Goal: Download file/media

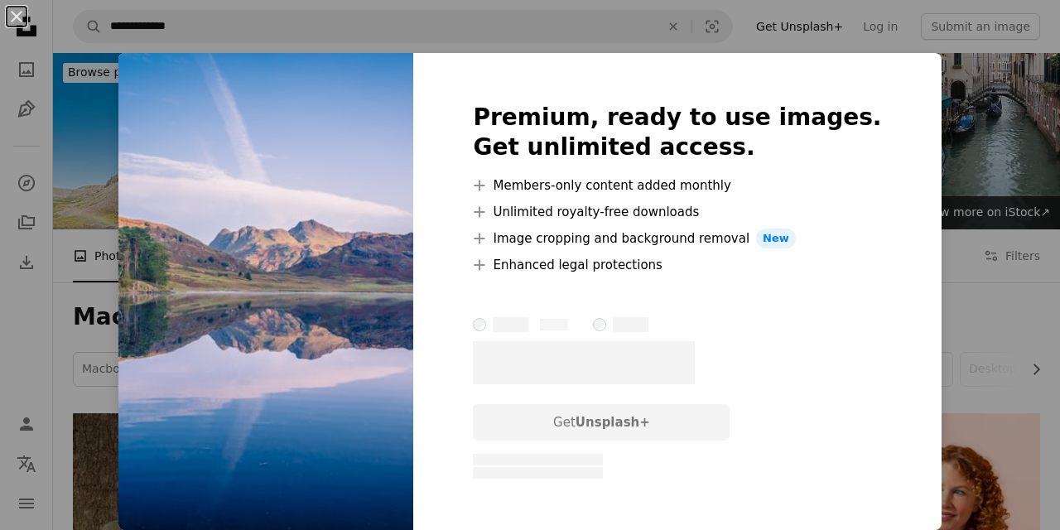
scroll to position [3843, 0]
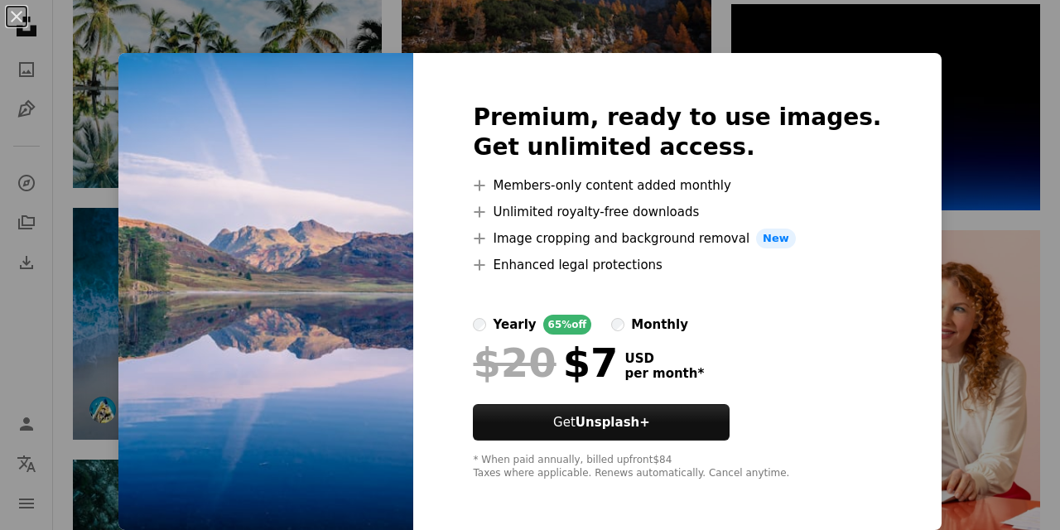
click at [93, 225] on div "An X shape Premium, ready to use images. Get unlimited access. A plus sign Memb…" at bounding box center [530, 265] width 1060 height 530
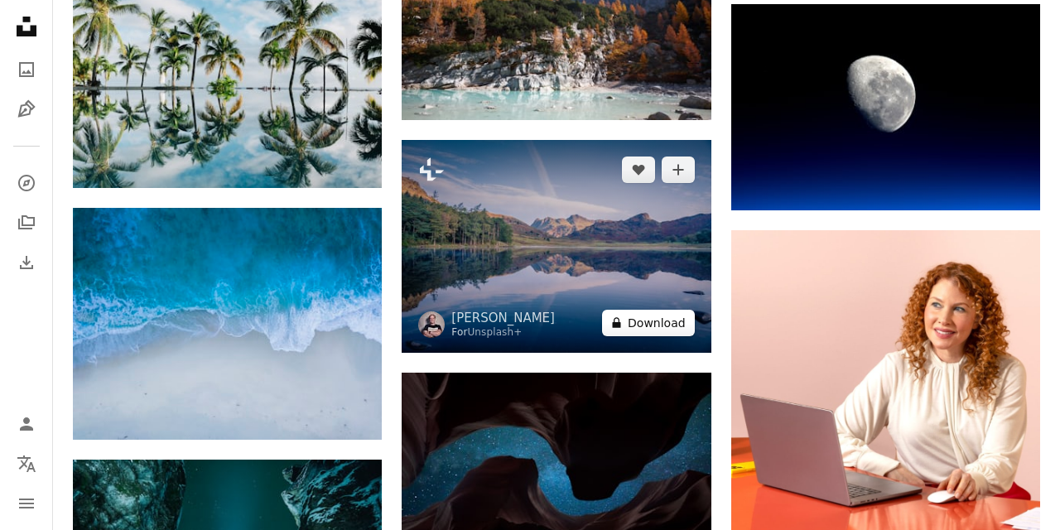
click at [661, 318] on button "A lock Download" at bounding box center [648, 323] width 93 height 27
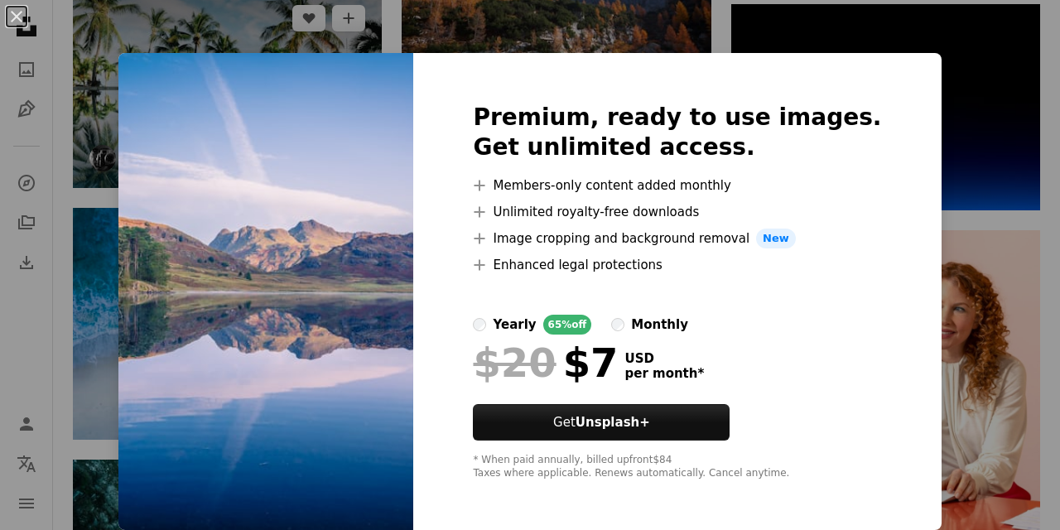
click at [74, 187] on div "An X shape Premium, ready to use images. Get unlimited access. A plus sign Memb…" at bounding box center [530, 265] width 1060 height 530
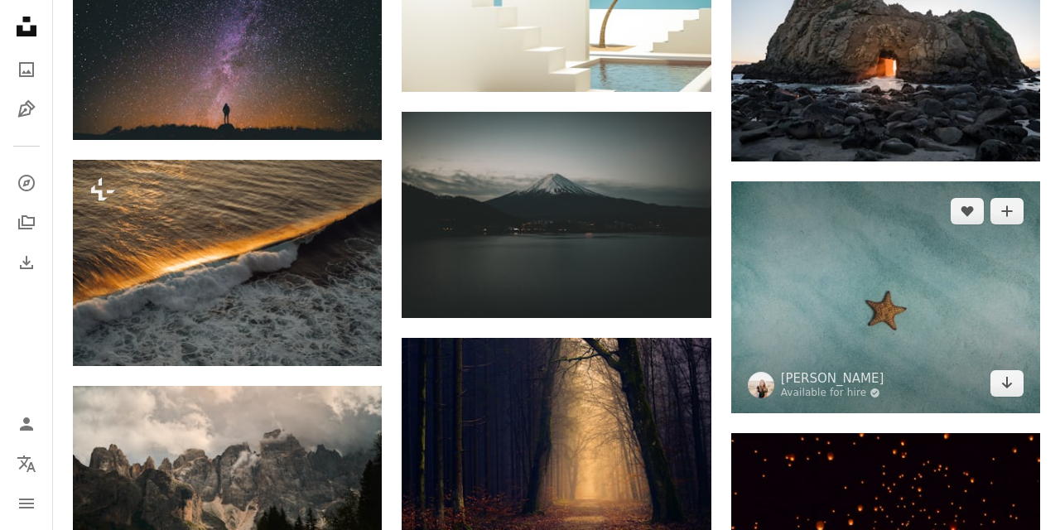
scroll to position [4549, 0]
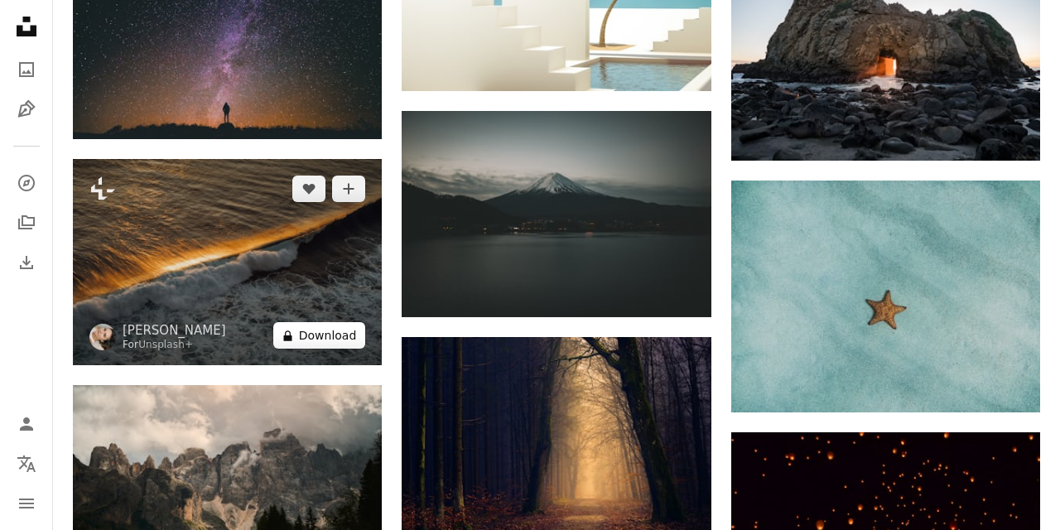
click at [320, 345] on button "A lock Download" at bounding box center [319, 335] width 93 height 27
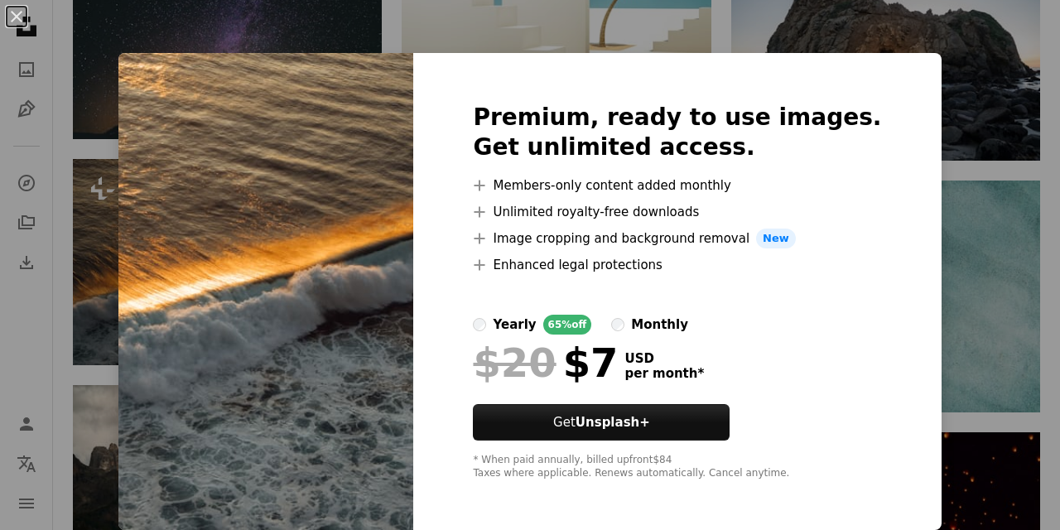
click at [126, 279] on div "An X shape Premium, ready to use images. Get unlimited access. A plus sign Memb…" at bounding box center [530, 265] width 1060 height 530
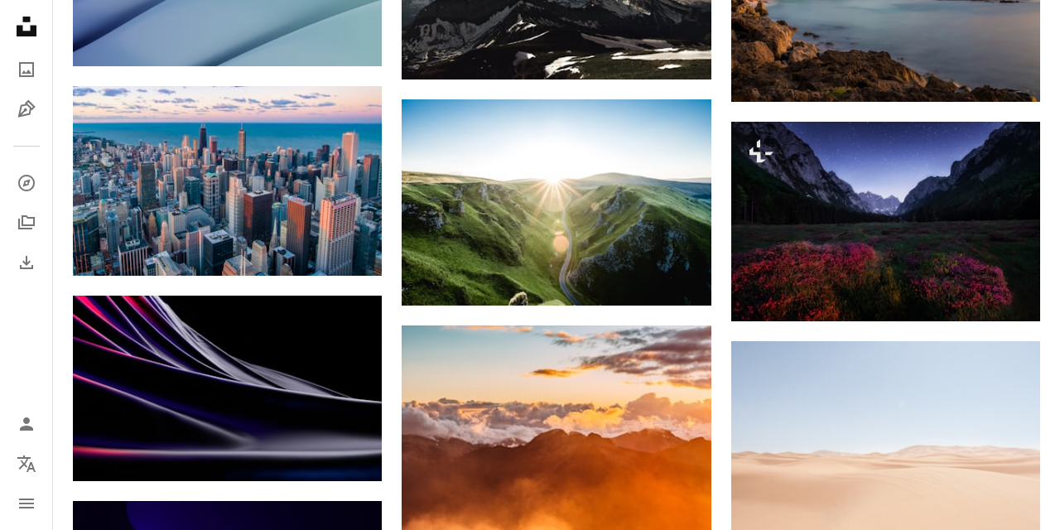
scroll to position [5738, 0]
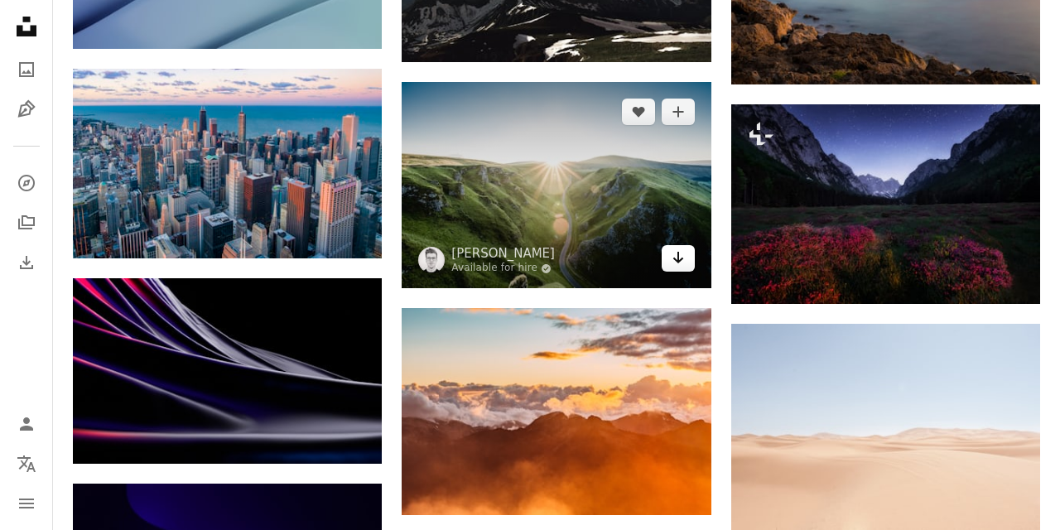
click at [677, 252] on icon "Arrow pointing down" at bounding box center [678, 258] width 13 height 20
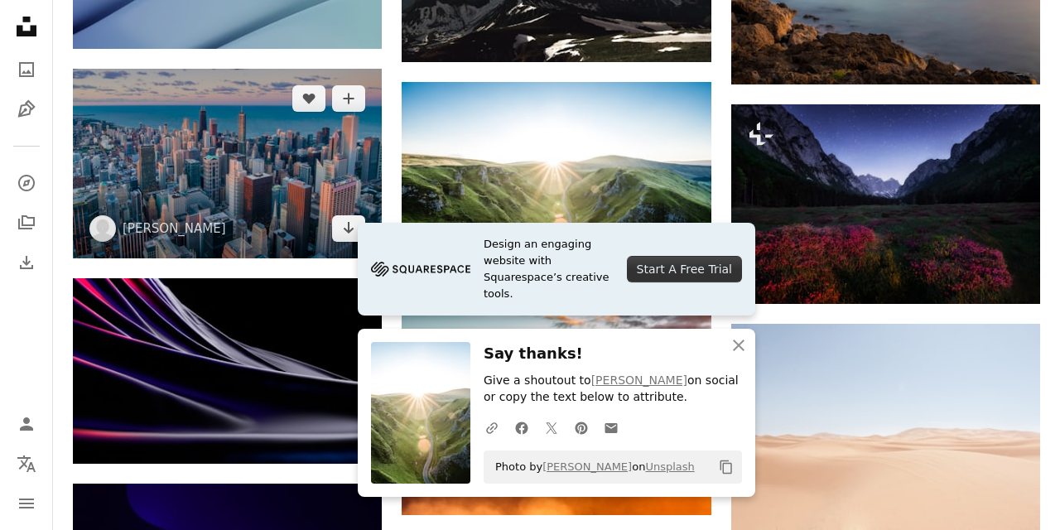
click at [288, 198] on img at bounding box center [227, 164] width 309 height 191
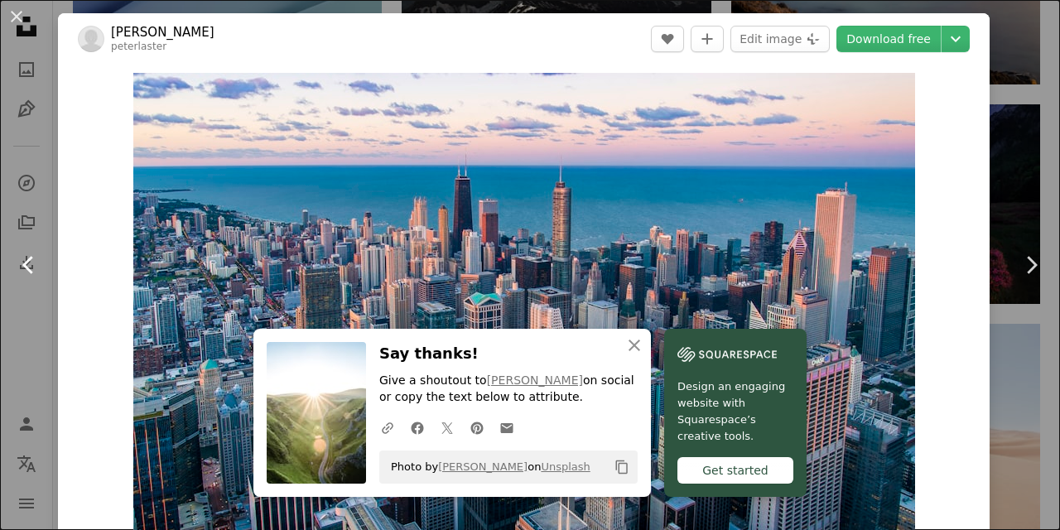
click at [26, 290] on link "Chevron left" at bounding box center [29, 265] width 58 height 159
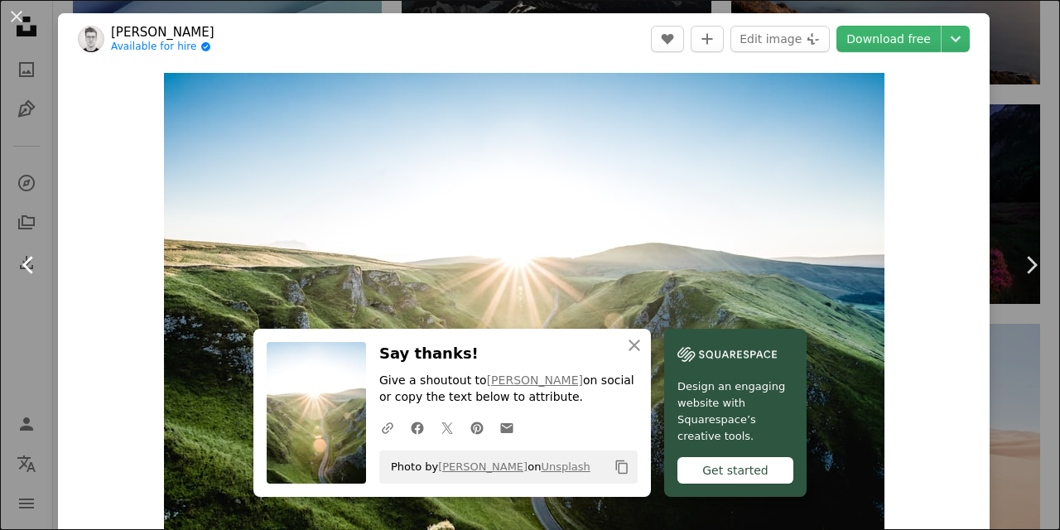
click at [8, 329] on link "Chevron left" at bounding box center [29, 265] width 58 height 159
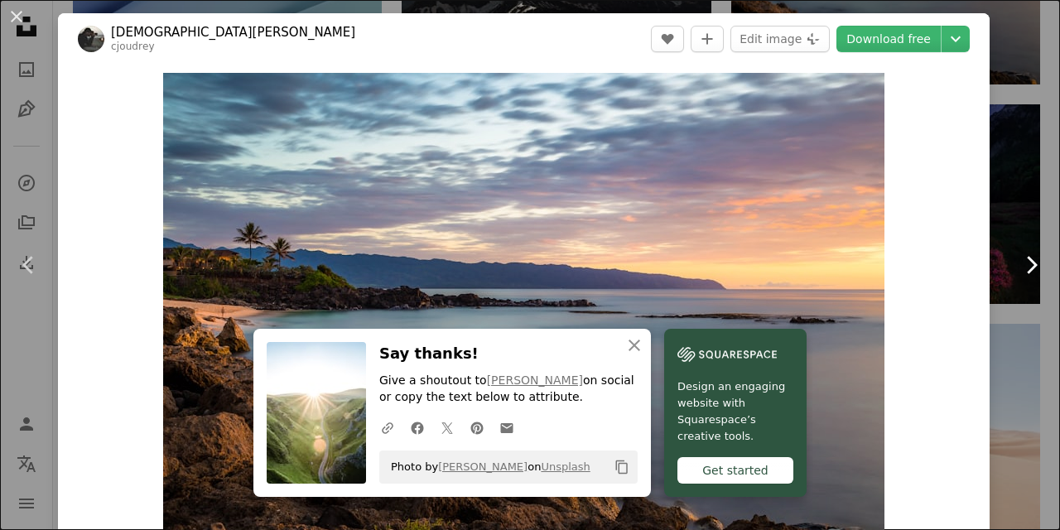
click at [1052, 244] on link "Chevron right" at bounding box center [1031, 265] width 58 height 159
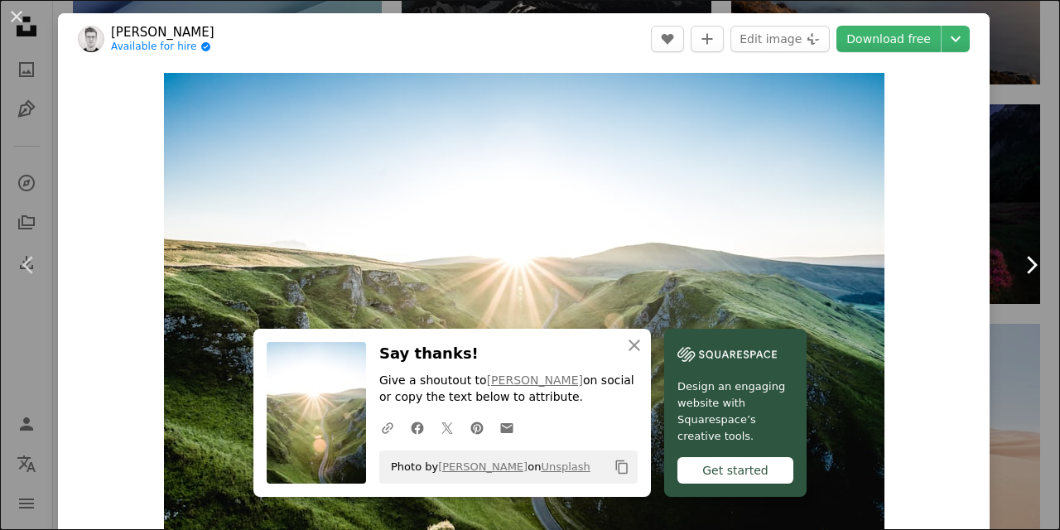
click at [1045, 244] on link "Chevron right" at bounding box center [1031, 265] width 58 height 159
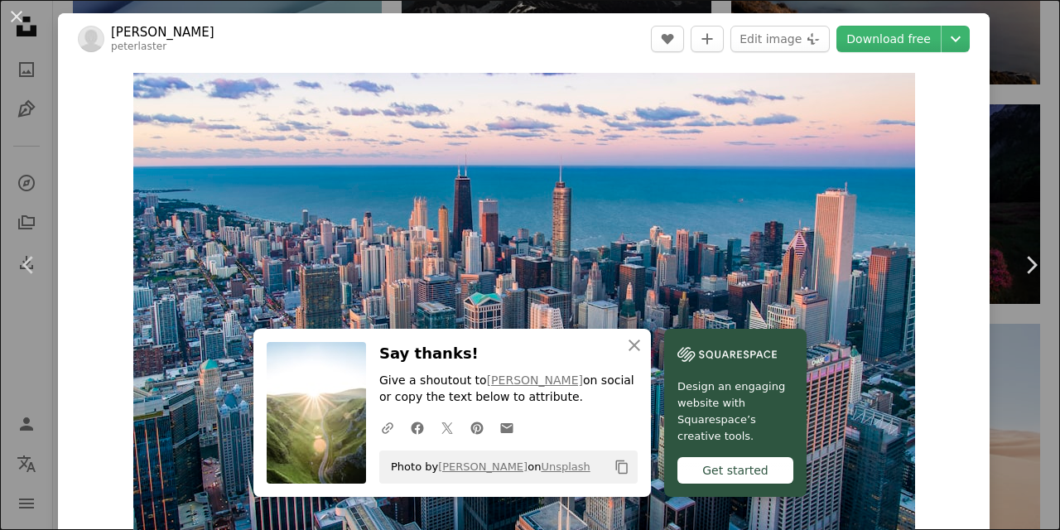
click at [14, 18] on button "An X shape" at bounding box center [17, 17] width 20 height 20
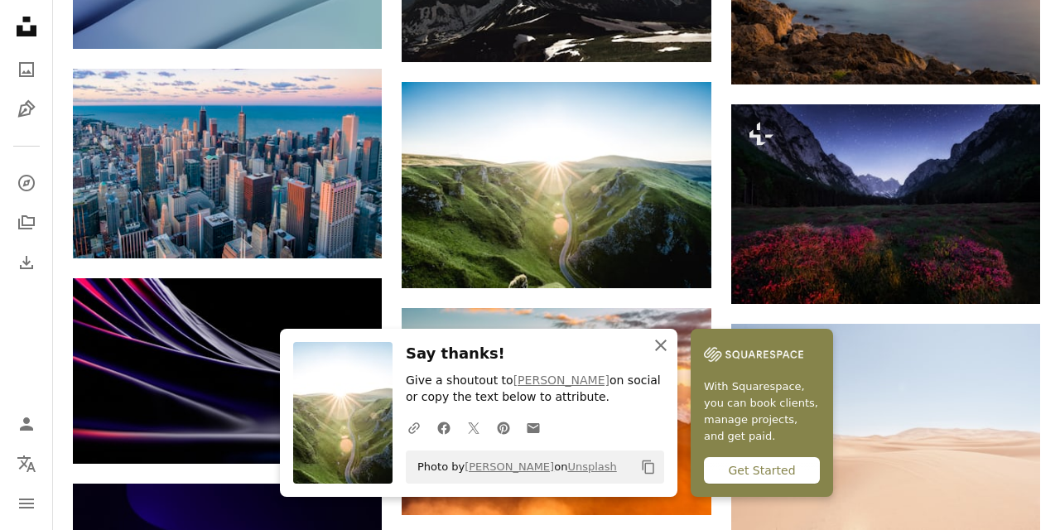
click at [654, 348] on icon "An X shape" at bounding box center [661, 345] width 20 height 20
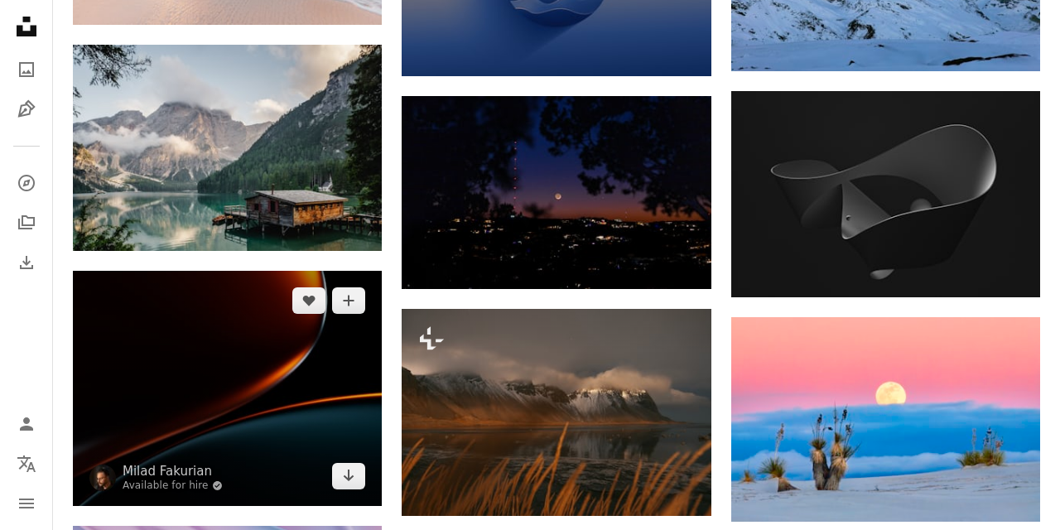
scroll to position [6858, 0]
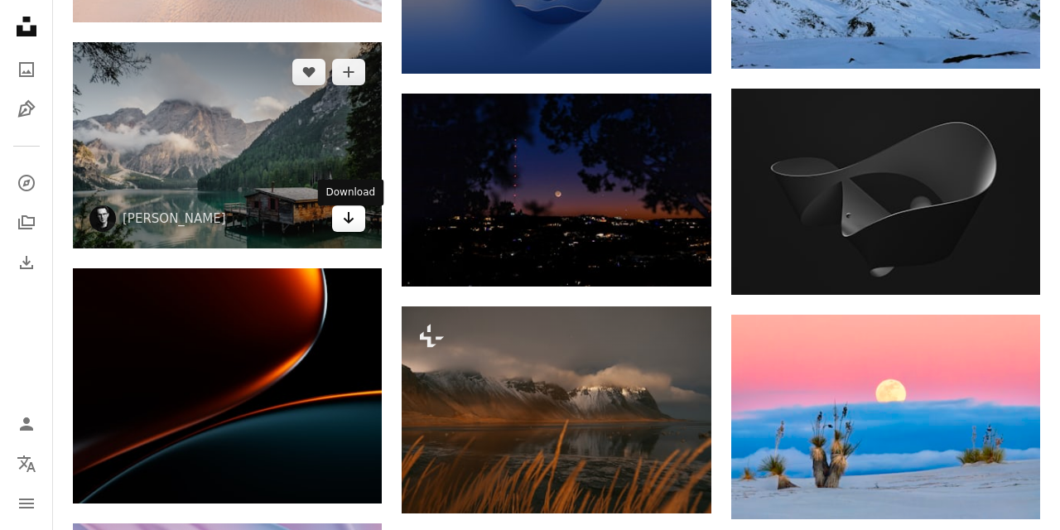
click at [352, 228] on icon "Arrow pointing down" at bounding box center [348, 218] width 13 height 20
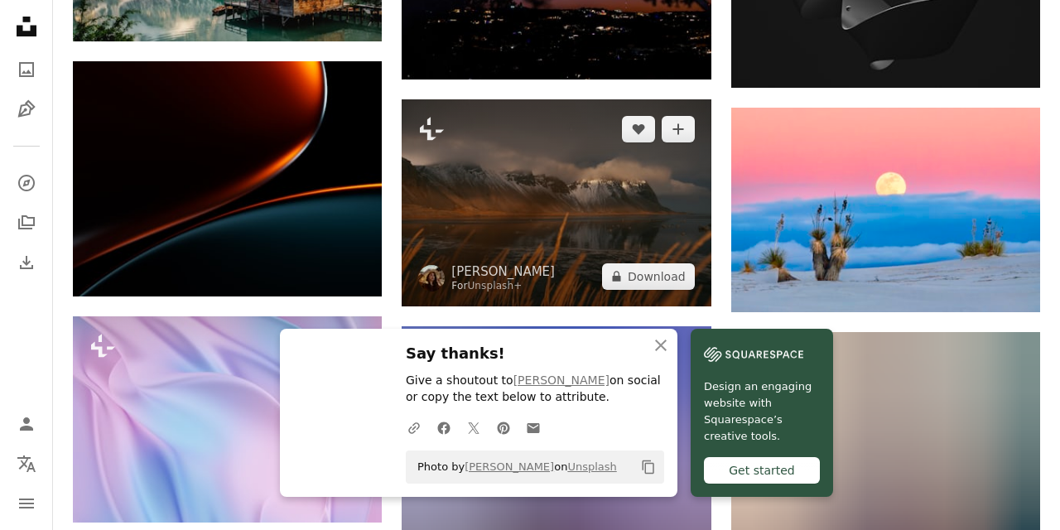
scroll to position [7073, 0]
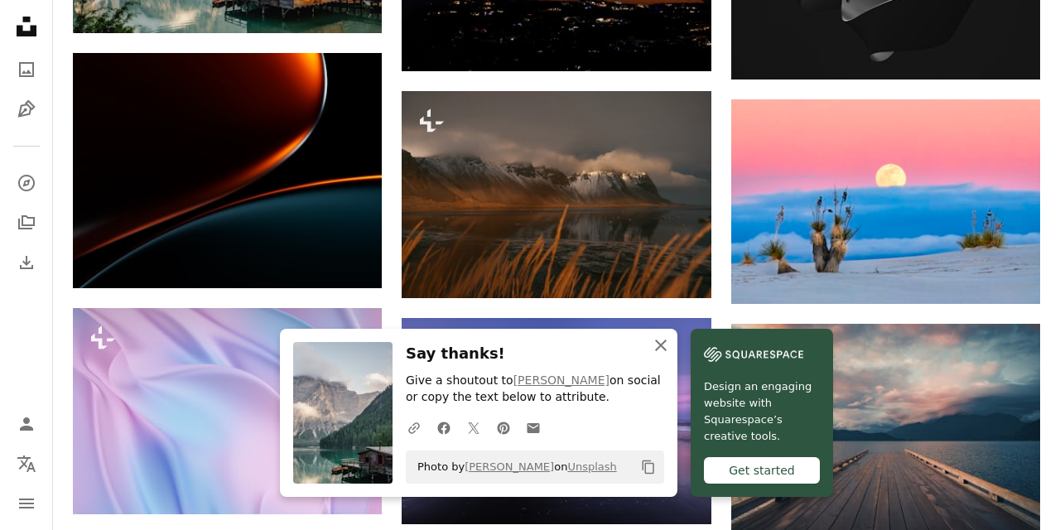
click at [666, 350] on icon "An X shape" at bounding box center [661, 345] width 20 height 20
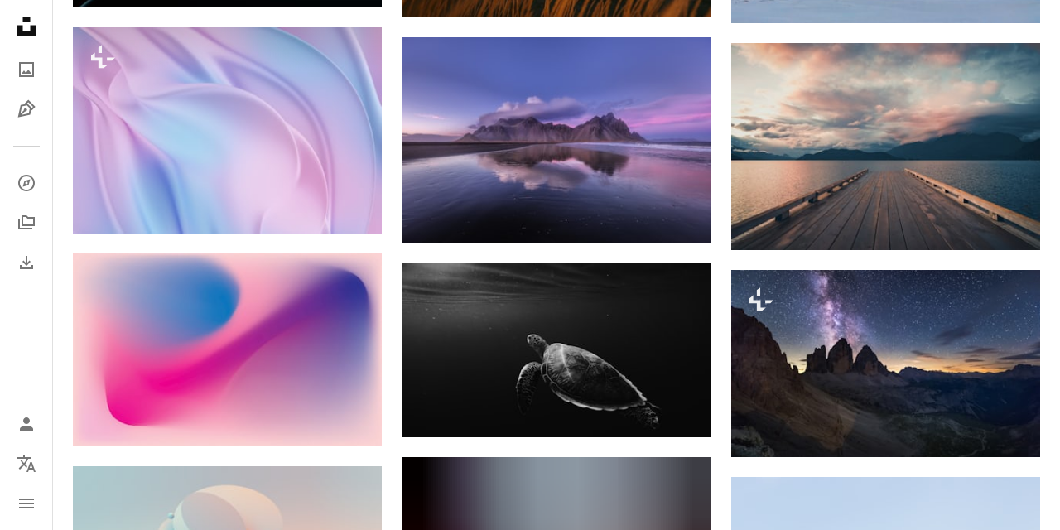
scroll to position [7365, 0]
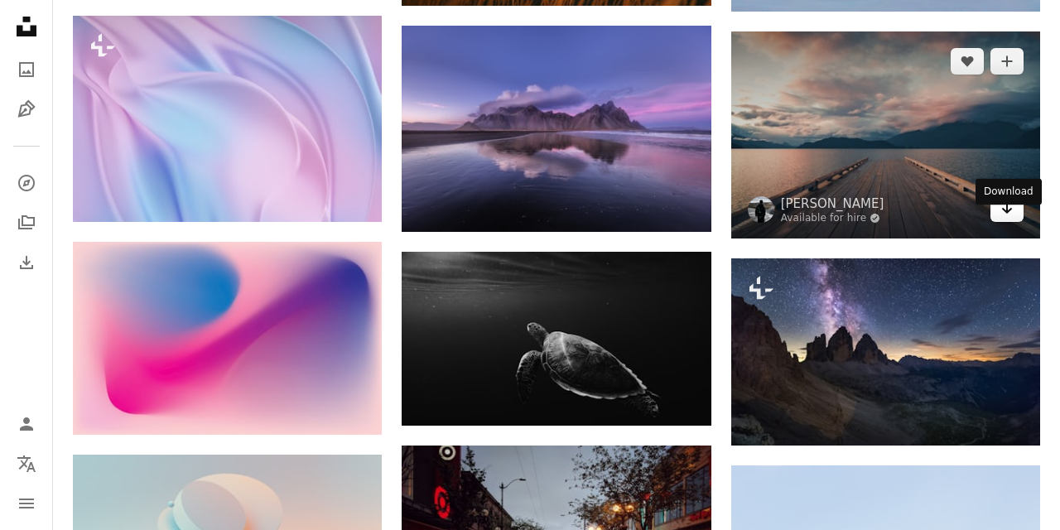
click at [1006, 218] on icon "Arrow pointing down" at bounding box center [1007, 208] width 13 height 20
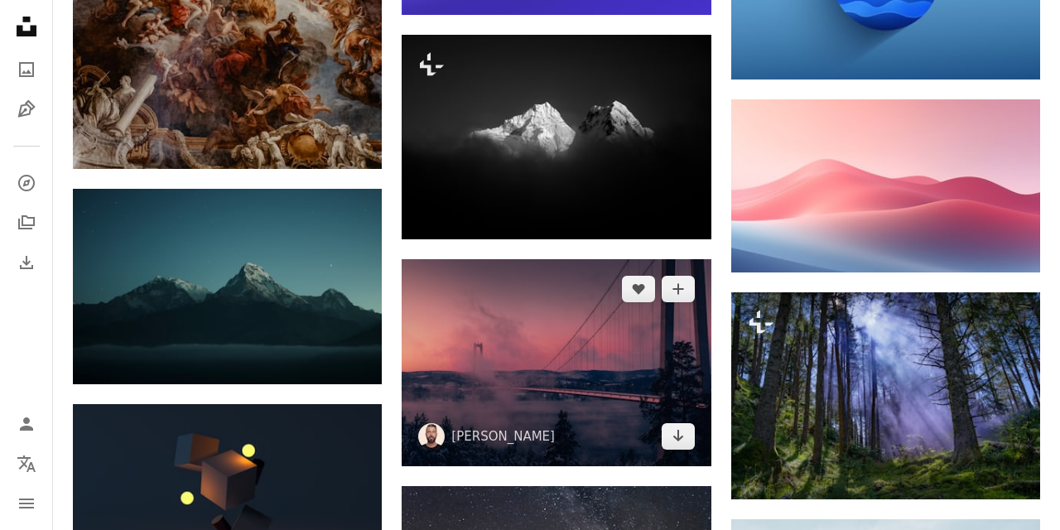
scroll to position [9782, 0]
